Goal: Information Seeking & Learning: Understand process/instructions

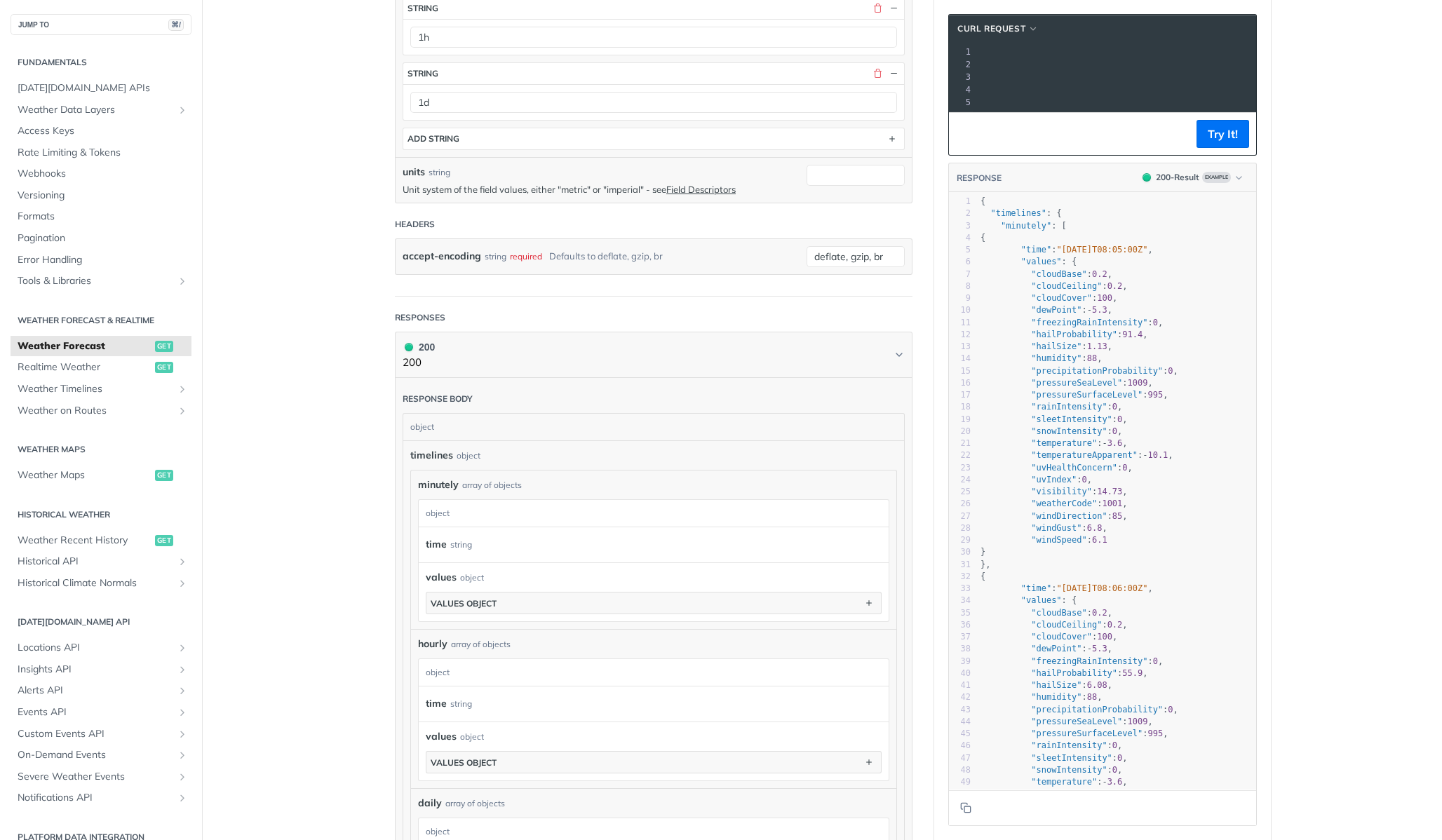
scroll to position [543, 0]
click at [505, 454] on div "timelines object" at bounding box center [653, 451] width 486 height 15
click at [501, 451] on div "timelines object" at bounding box center [653, 451] width 486 height 15
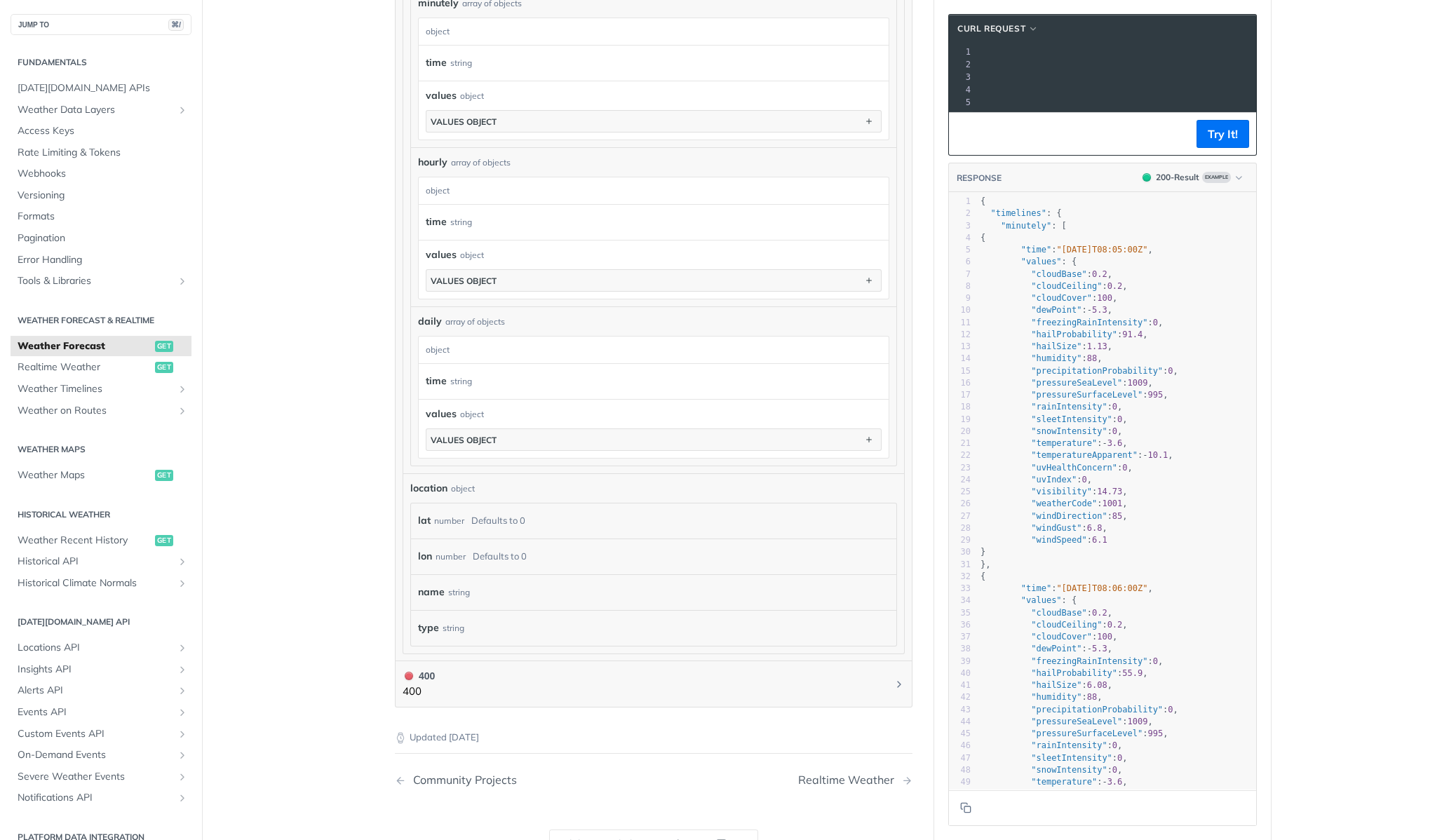
scroll to position [1060, 0]
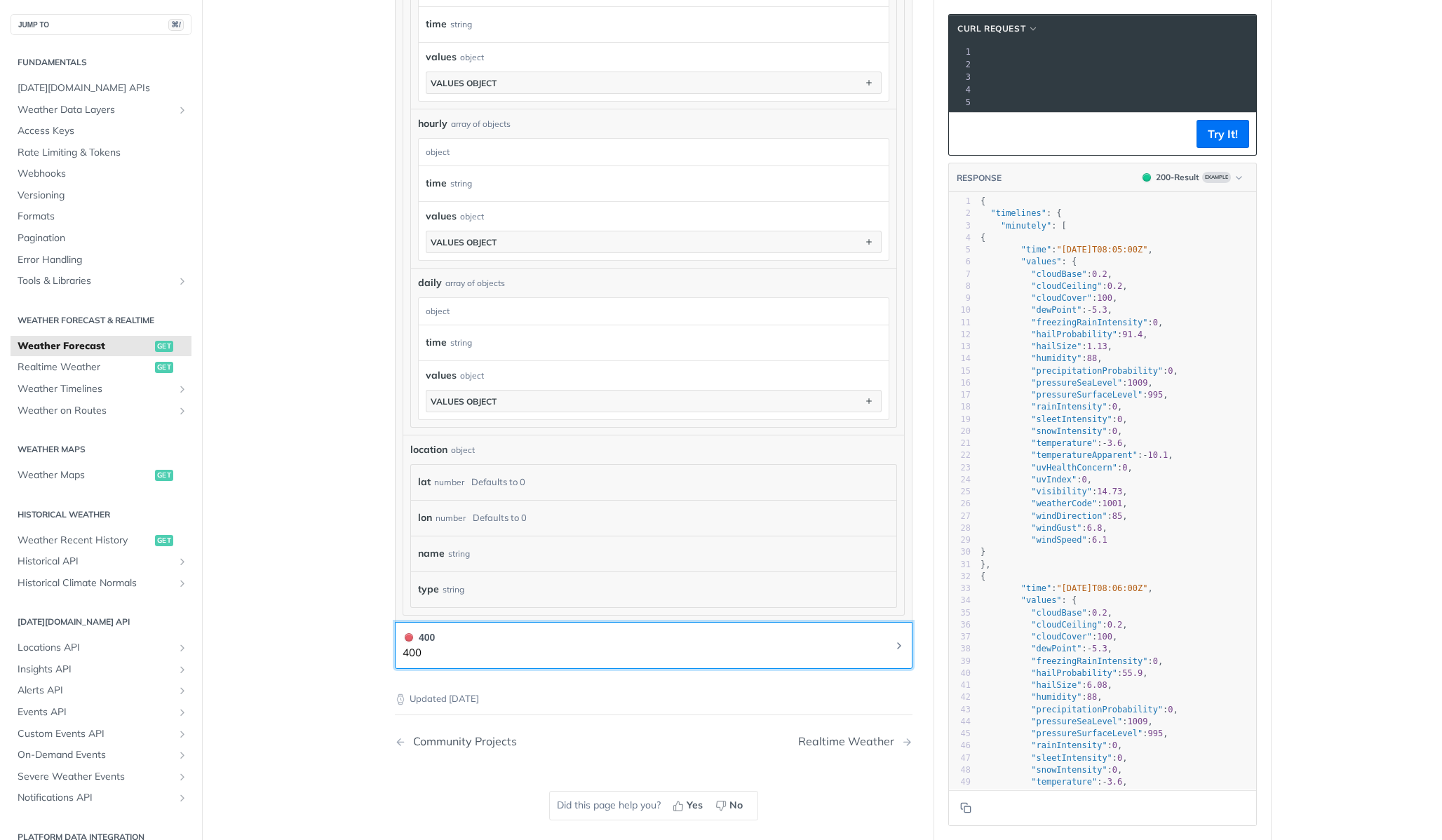
click at [483, 650] on button "400 400" at bounding box center [653, 645] width 502 height 32
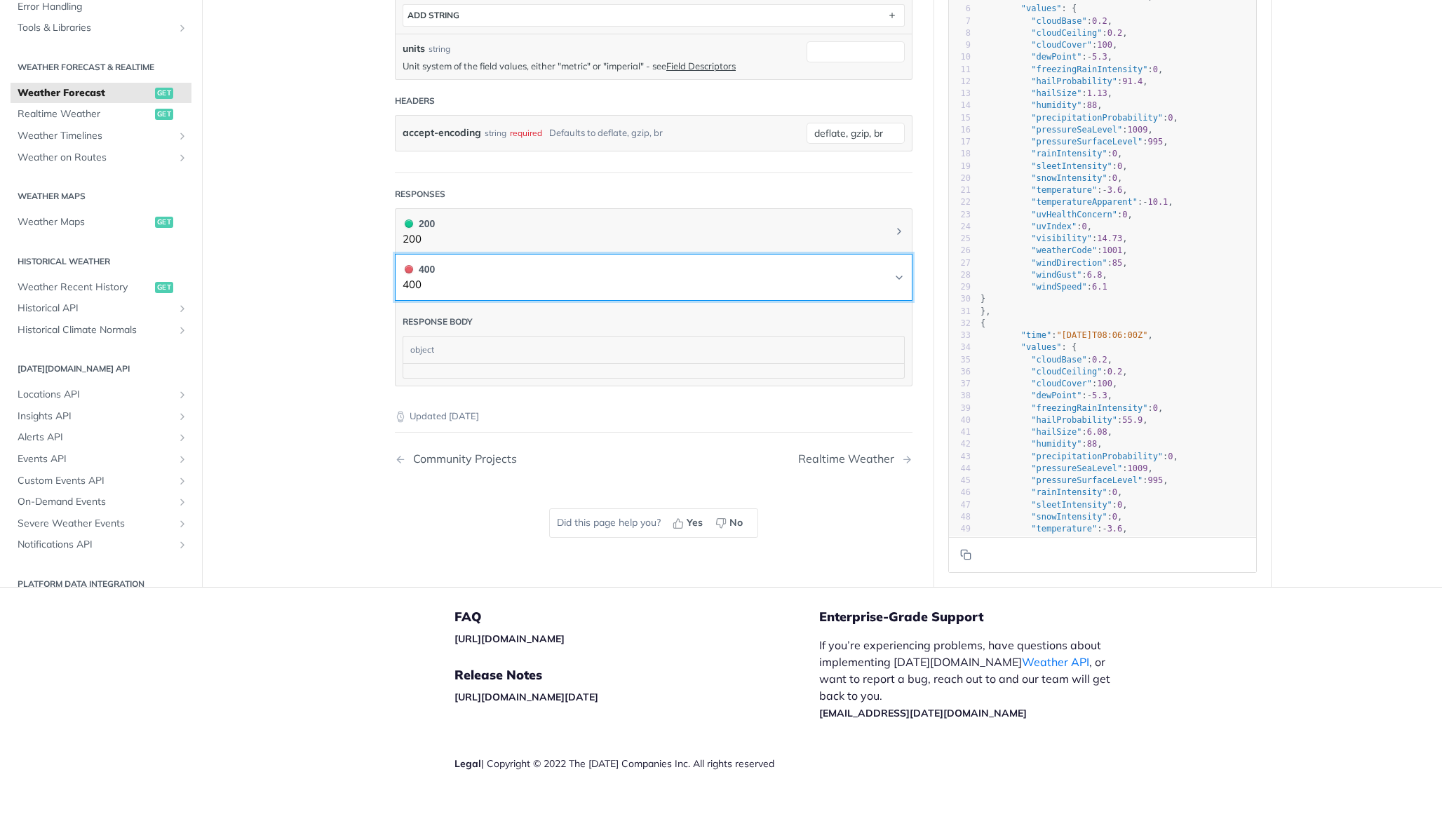
scroll to position [660, 0]
click at [557, 283] on button "400 400" at bounding box center [653, 280] width 502 height 32
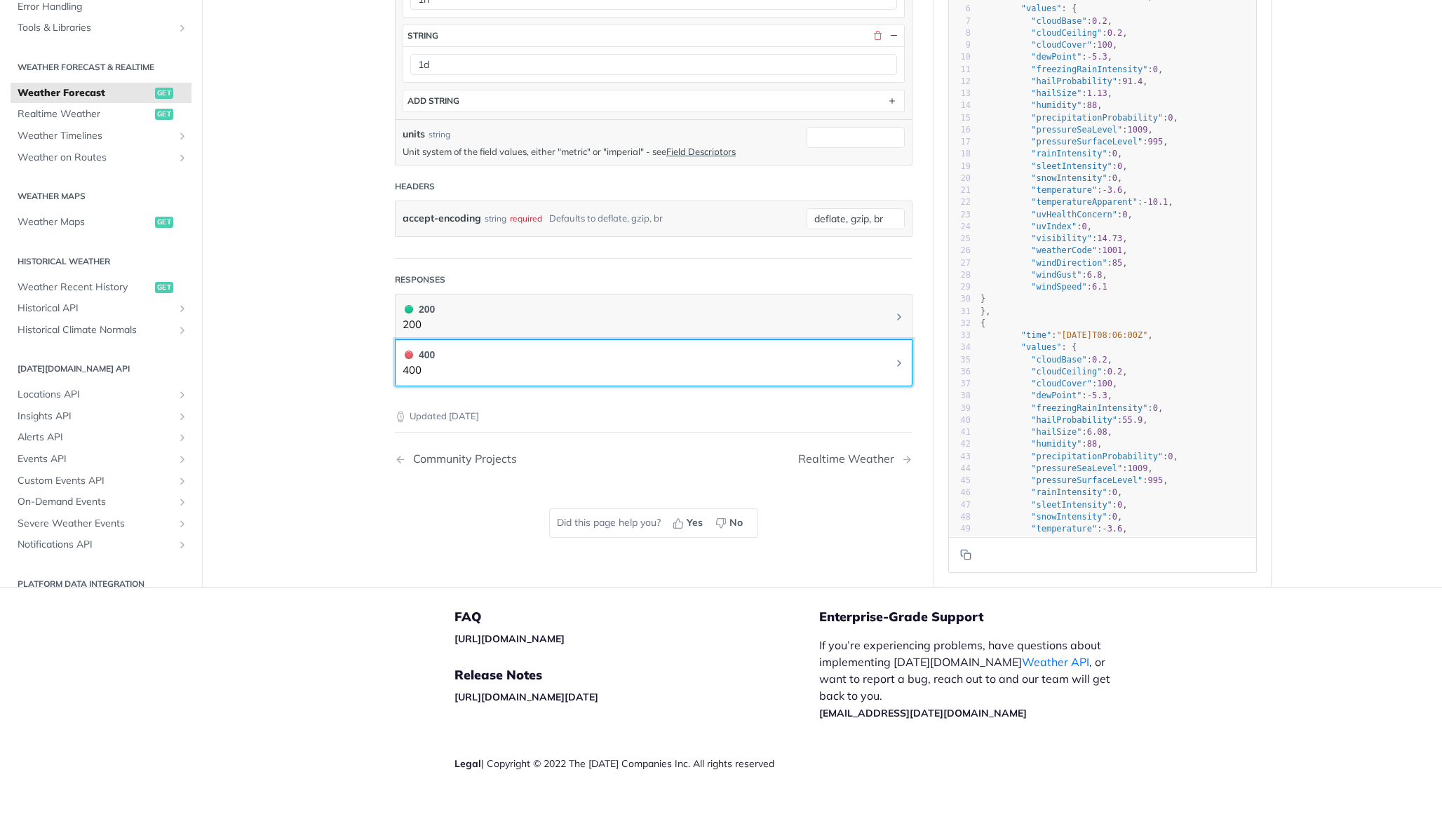
scroll to position [575, 0]
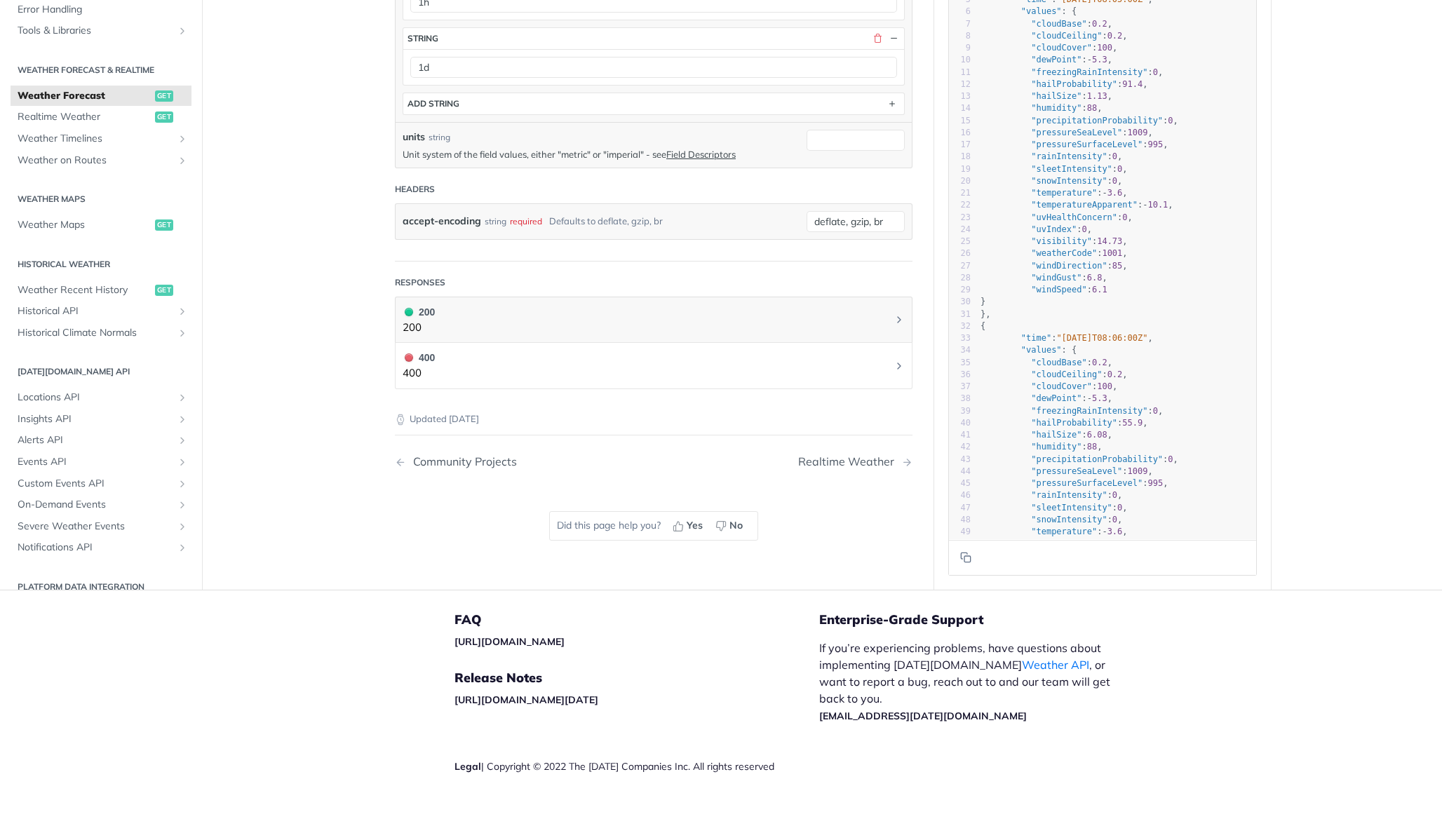
click at [557, 283] on header "Responses" at bounding box center [653, 282] width 517 height 28
click at [556, 367] on button "400 400" at bounding box center [653, 365] width 502 height 32
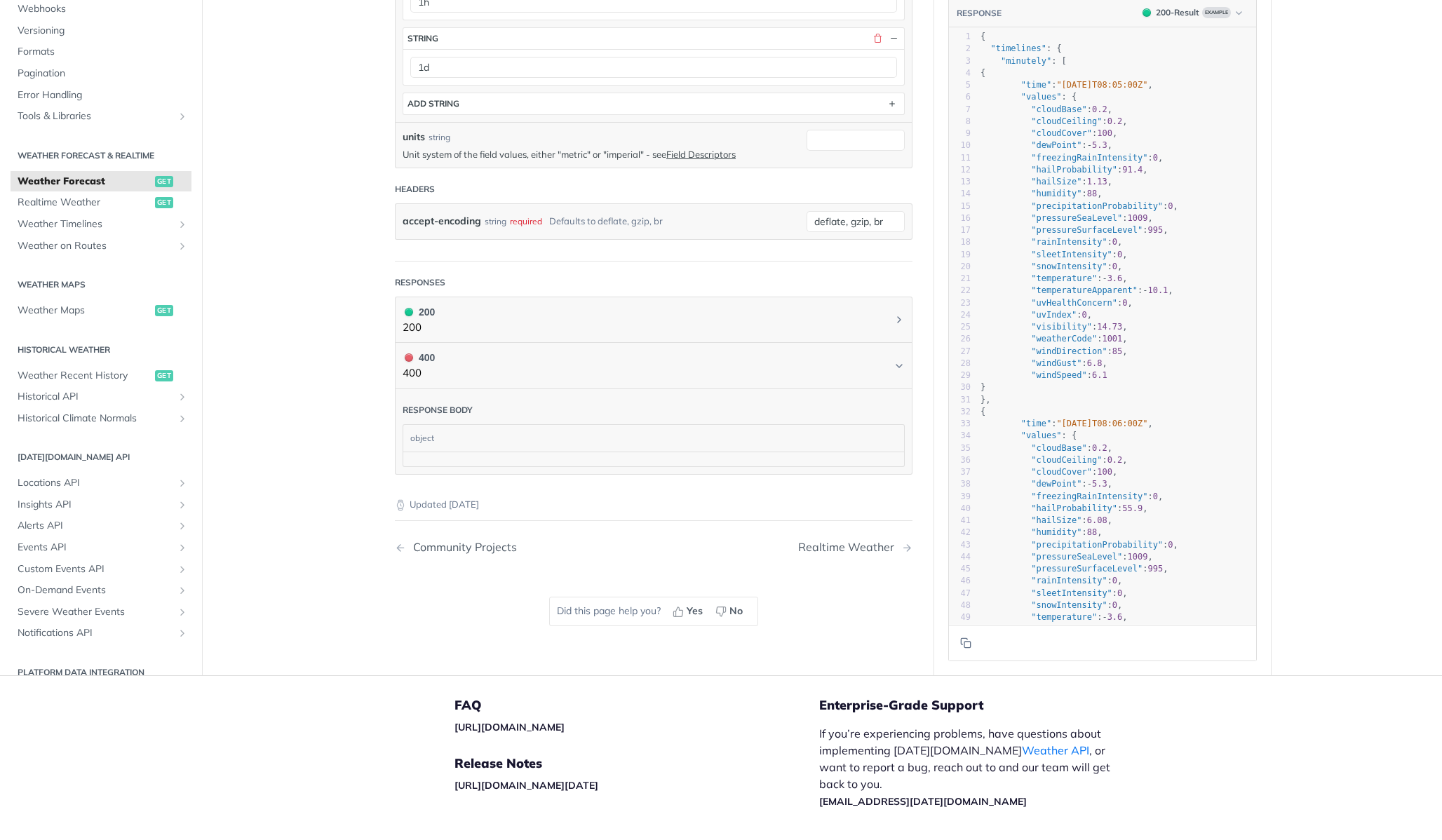
click at [517, 425] on div "object" at bounding box center [652, 438] width 497 height 27
click at [495, 439] on div "object" at bounding box center [652, 438] width 497 height 27
click at [495, 451] on div at bounding box center [653, 459] width 500 height 15
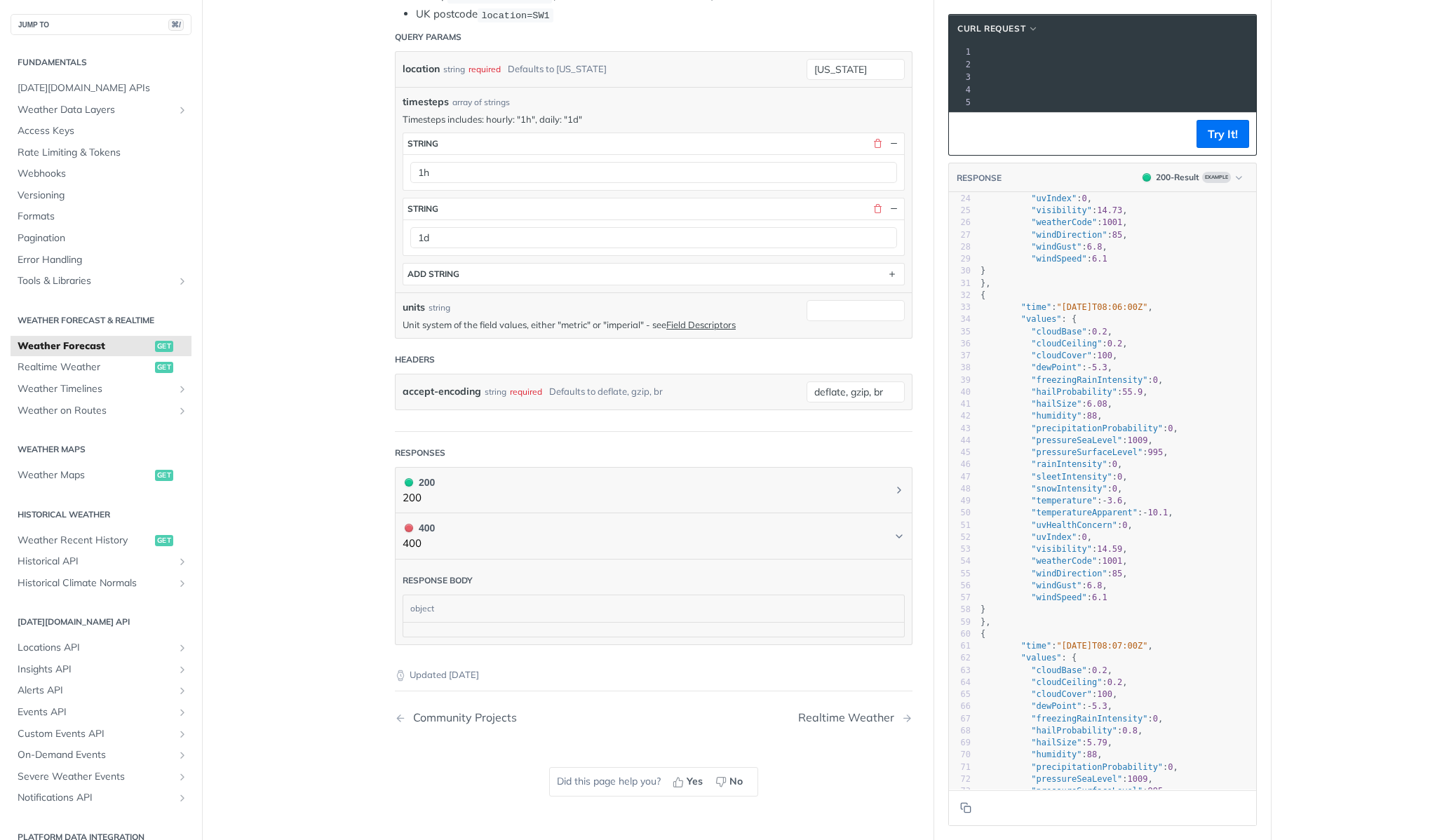
scroll to position [0, 0]
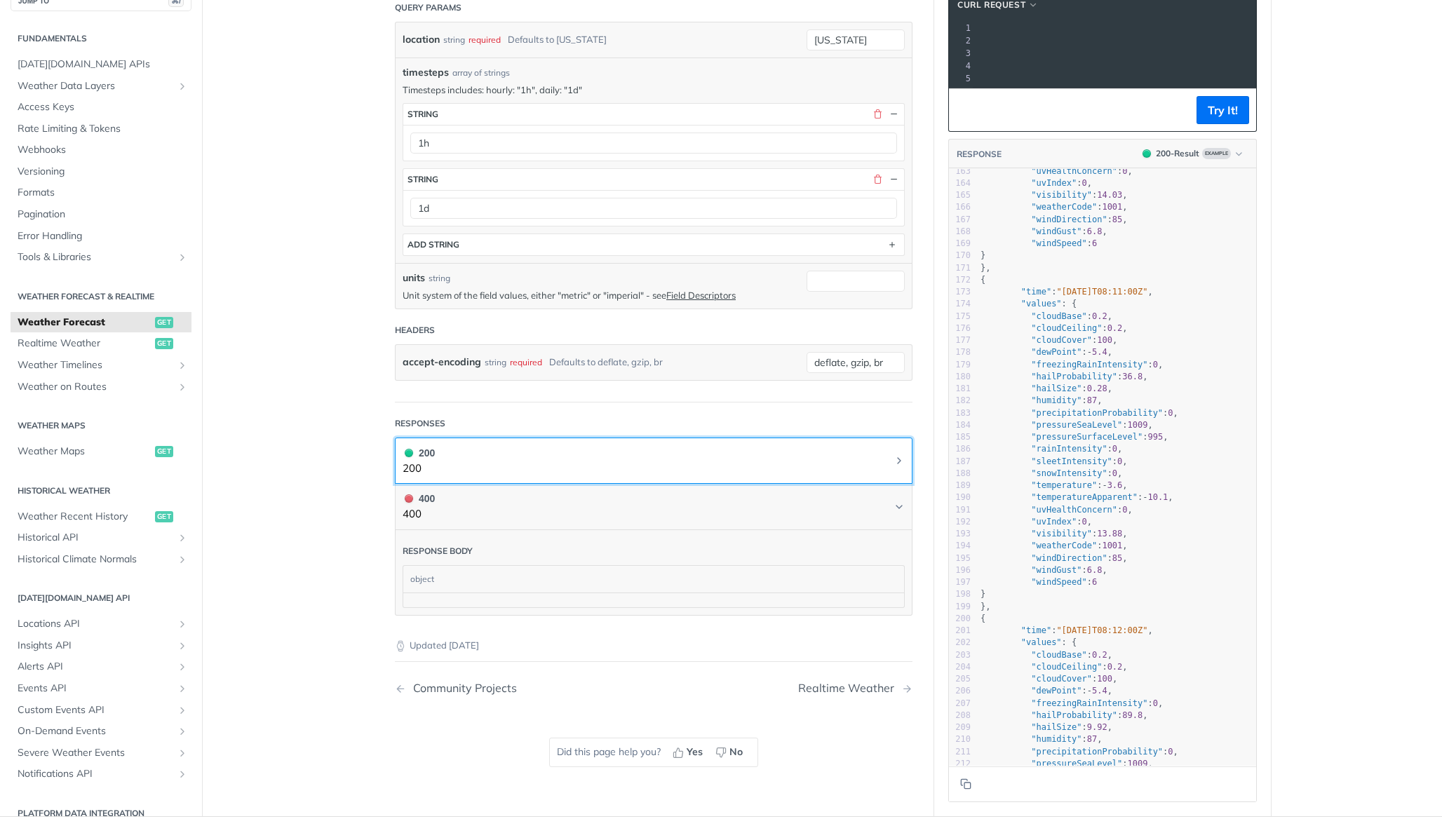
click at [526, 471] on button "200 200" at bounding box center [653, 461] width 502 height 32
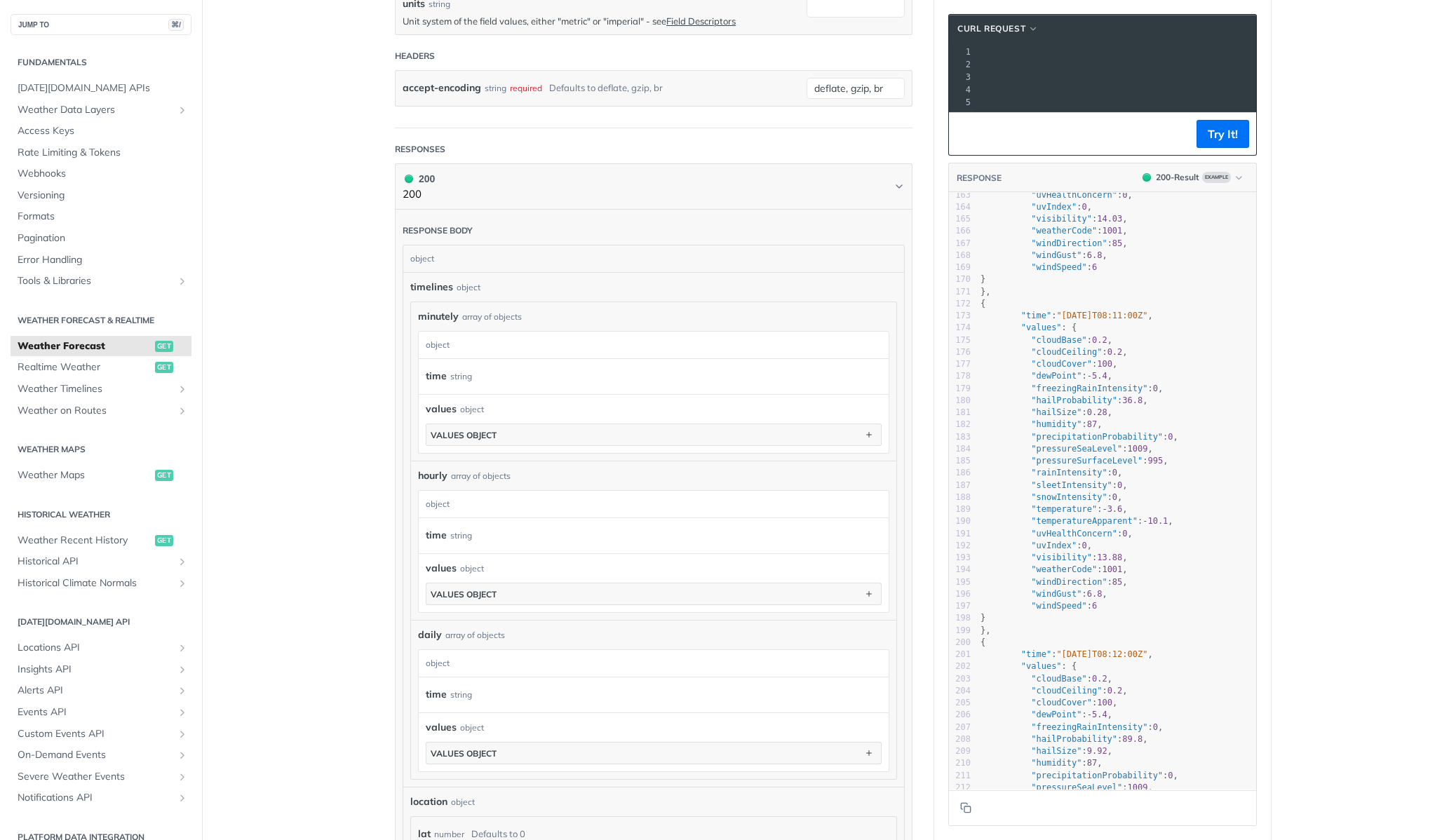
click at [555, 288] on div "timelines object" at bounding box center [653, 287] width 486 height 15
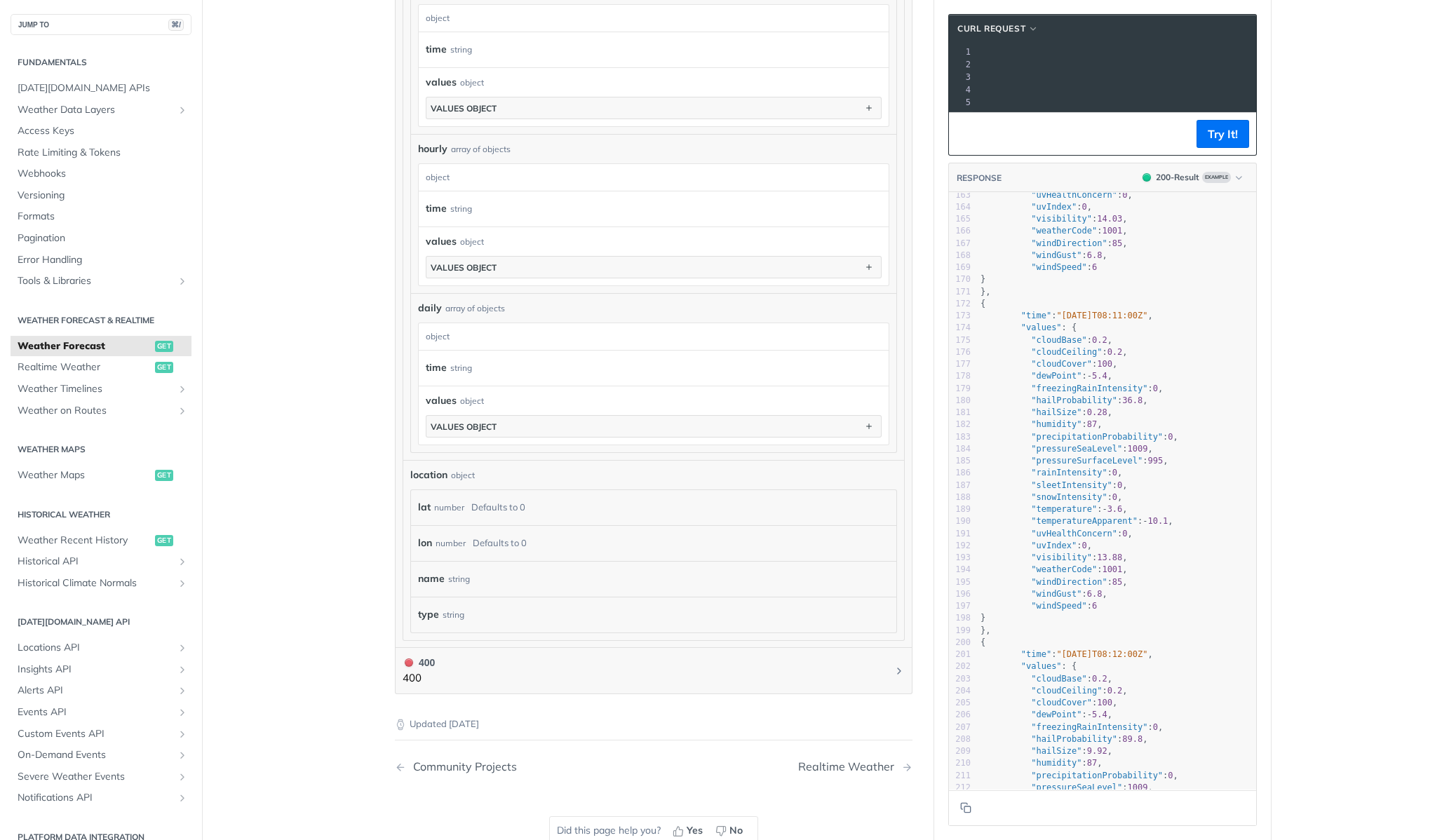
scroll to position [1037, 0]
